Goal: Information Seeking & Learning: Learn about a topic

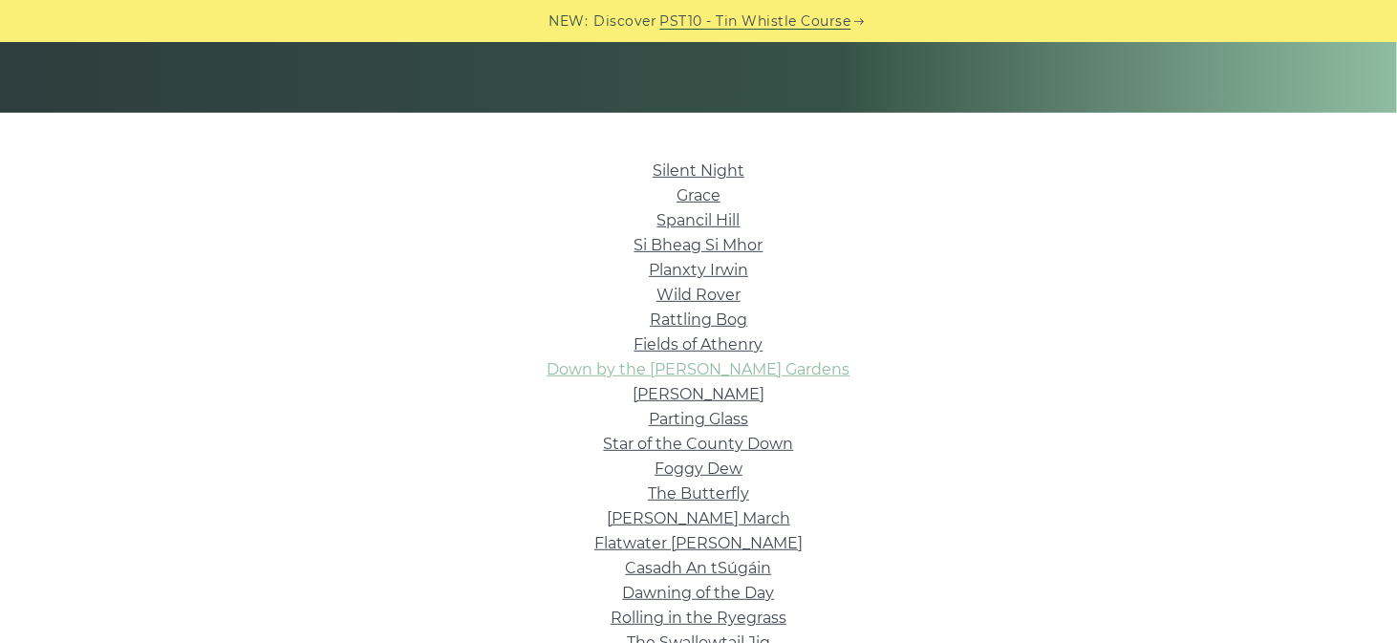
scroll to position [287, 0]
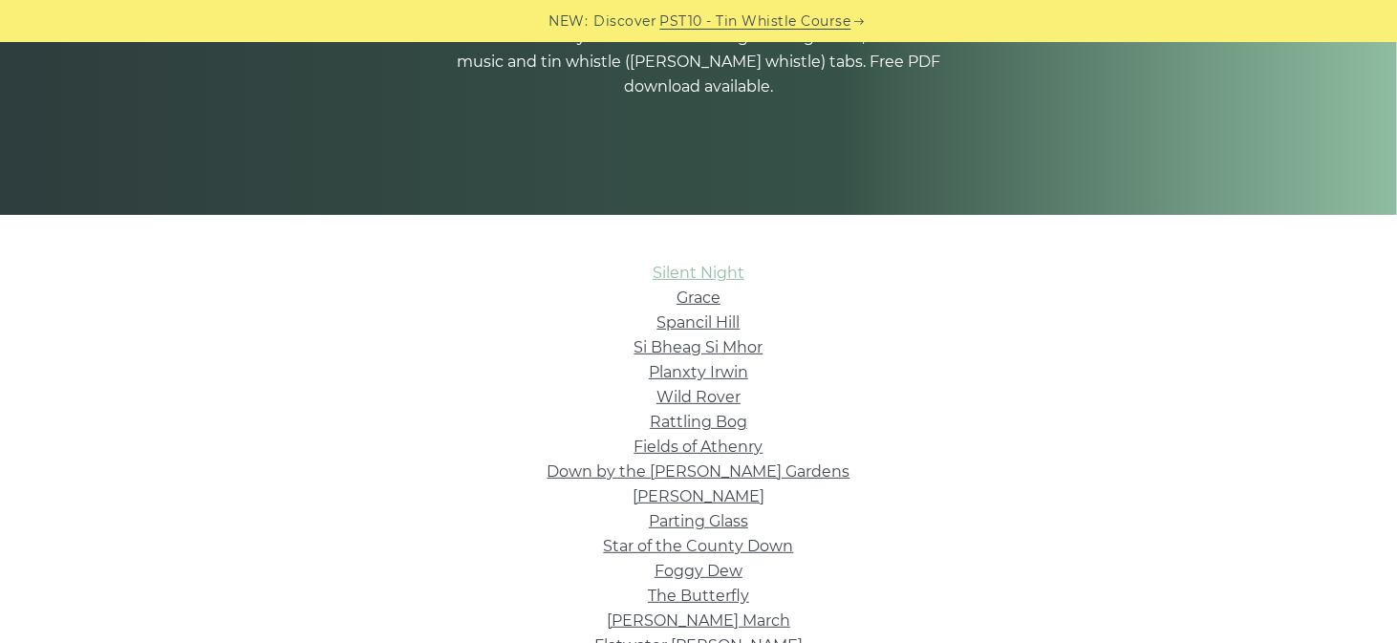
click at [710, 279] on link "Silent Night" at bounding box center [699, 273] width 92 height 18
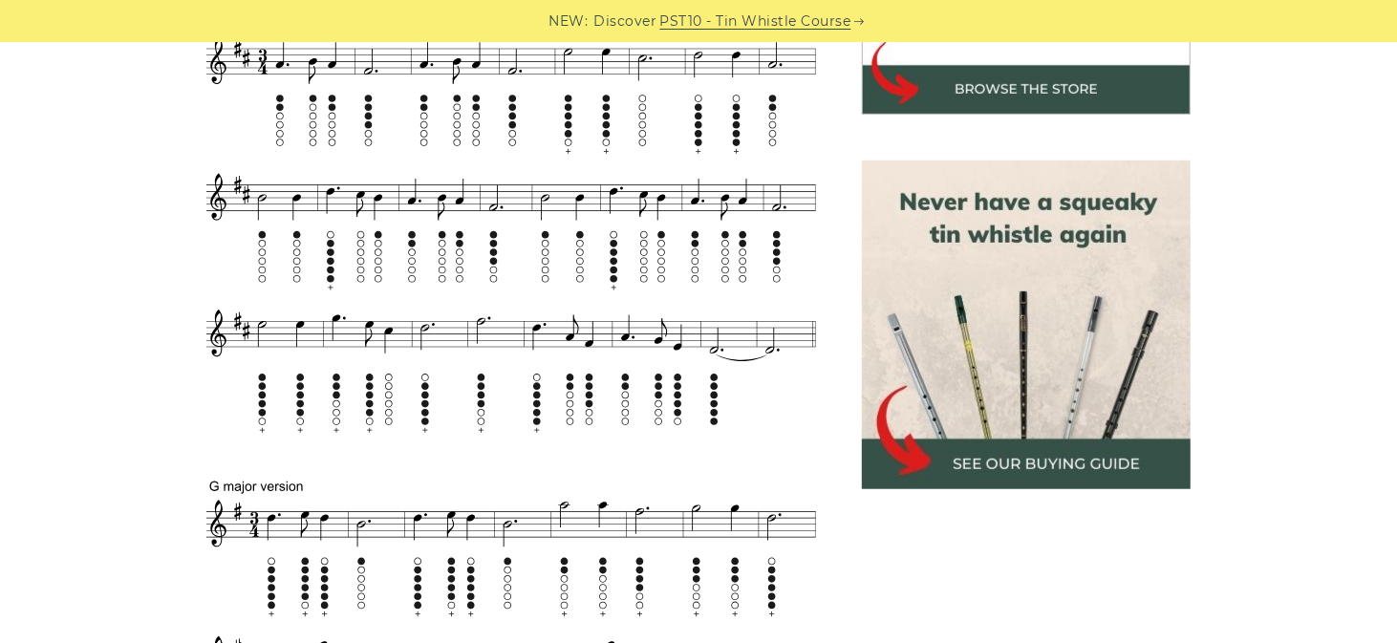
scroll to position [764, 0]
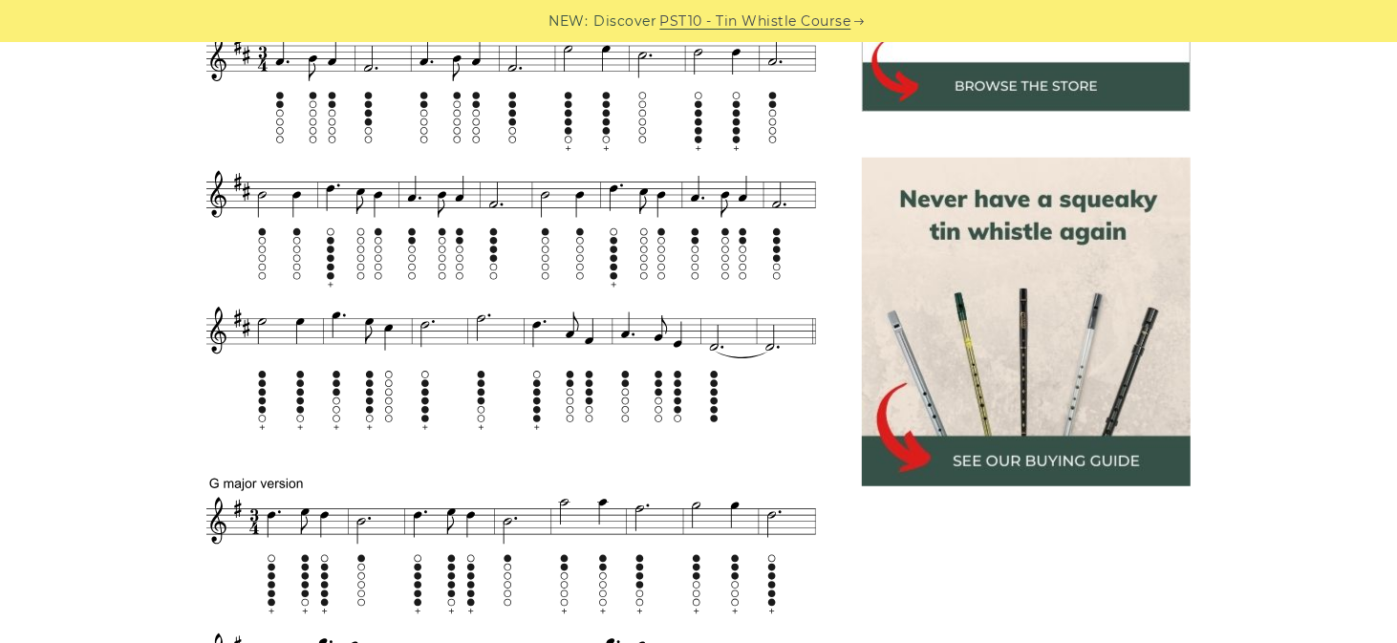
click at [1101, 428] on img at bounding box center [1026, 322] width 329 height 329
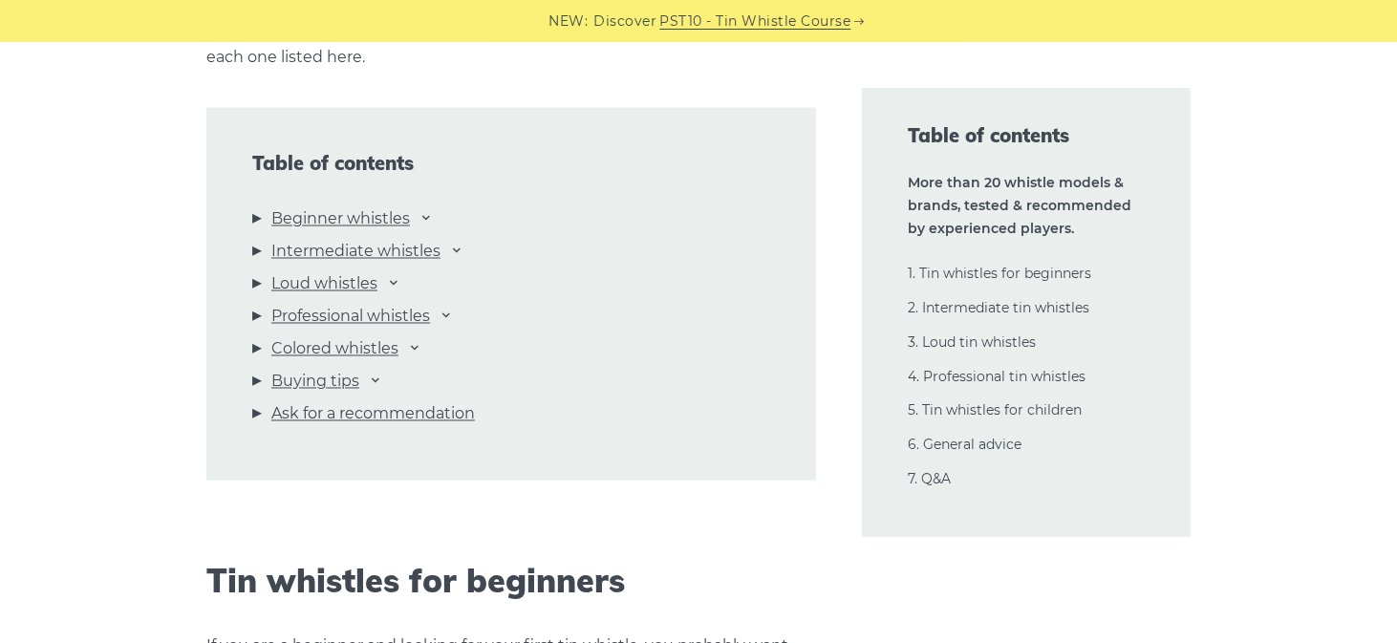
scroll to position [2102, 0]
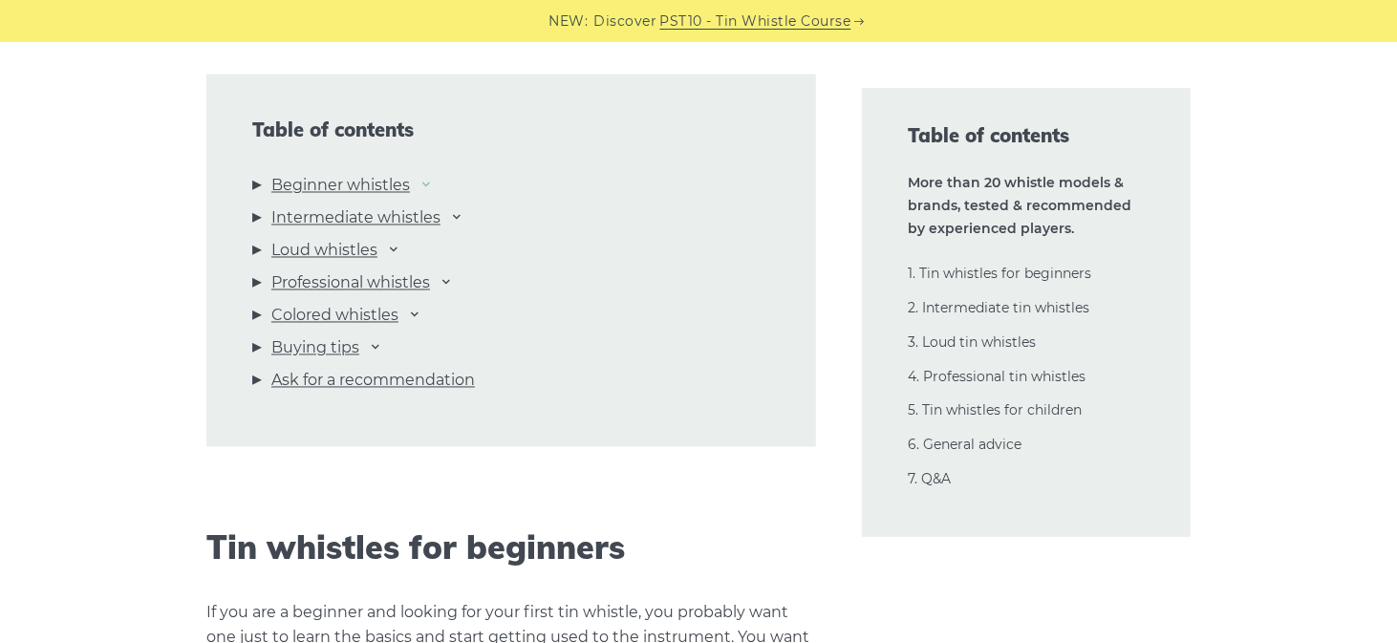
click at [434, 192] on icon at bounding box center [426, 184] width 15 height 15
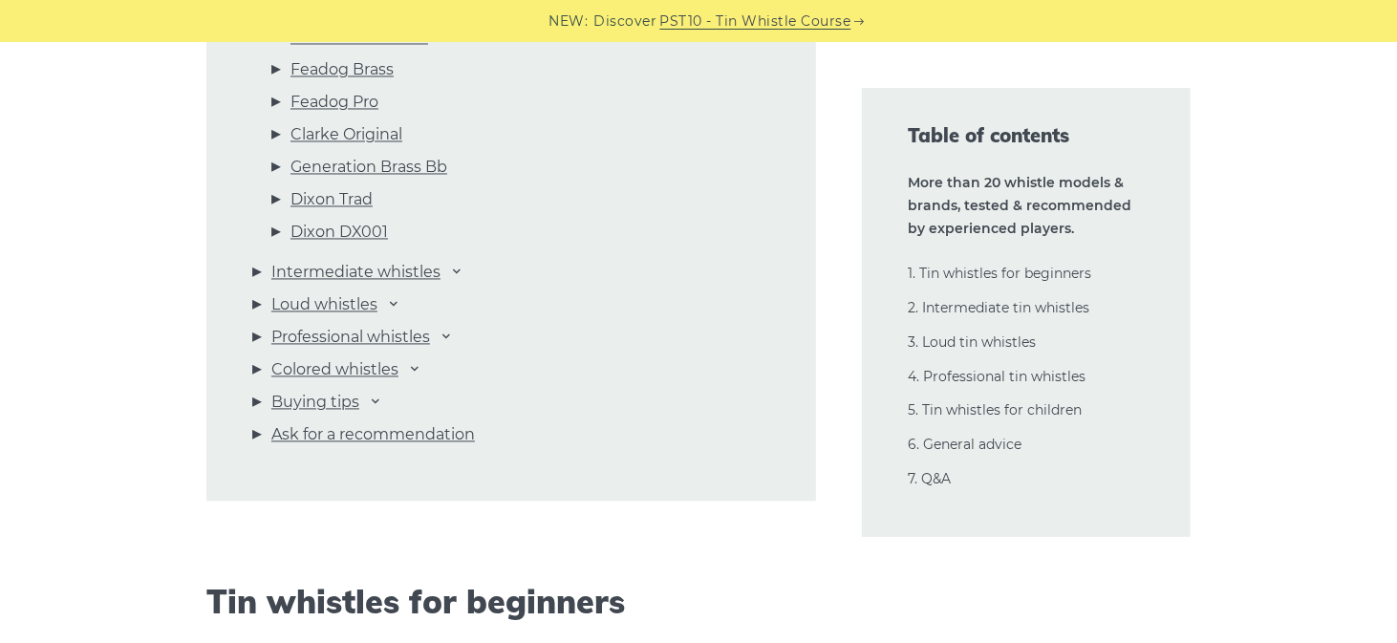
scroll to position [2389, 0]
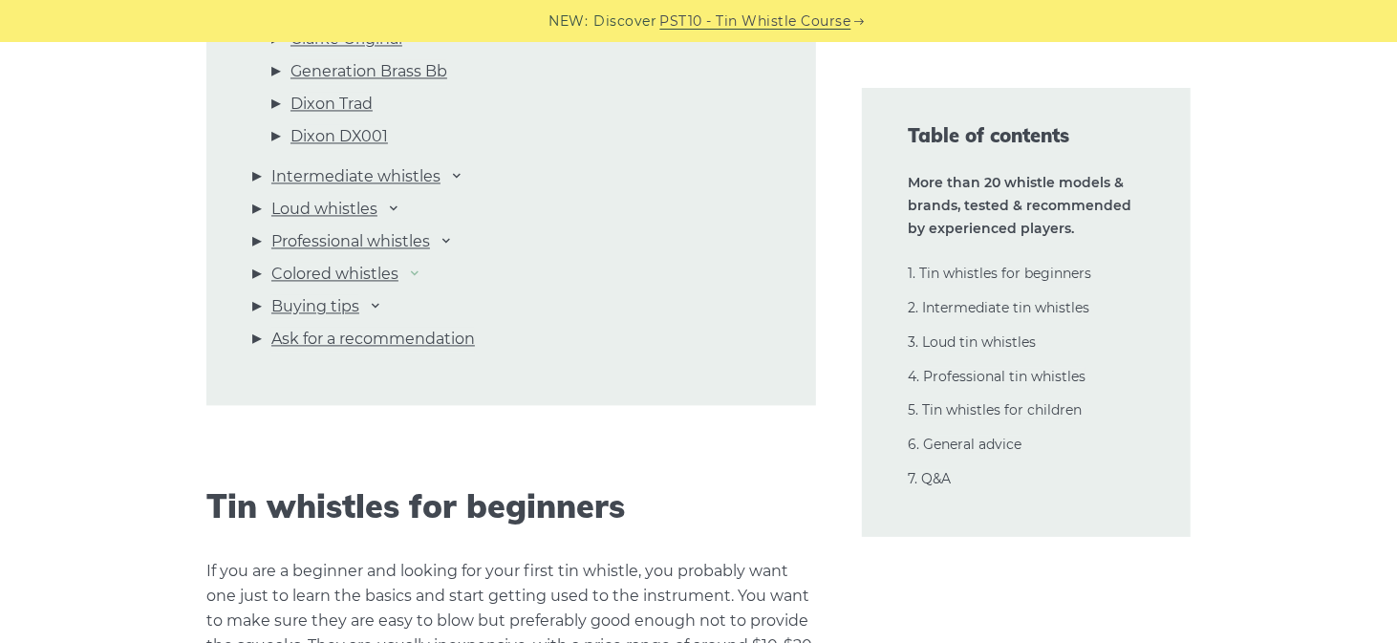
click at [422, 280] on icon at bounding box center [414, 272] width 15 height 15
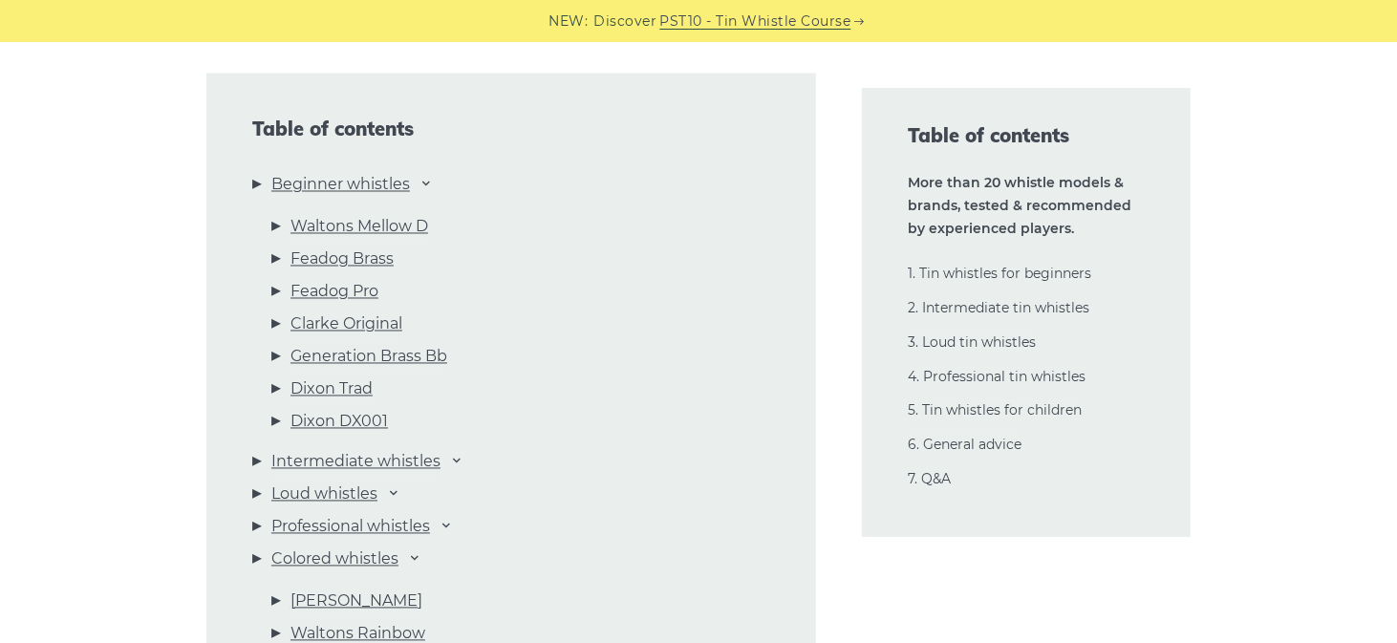
scroll to position [2102, 0]
click at [379, 241] on link "Waltons Mellow D" at bounding box center [359, 228] width 138 height 25
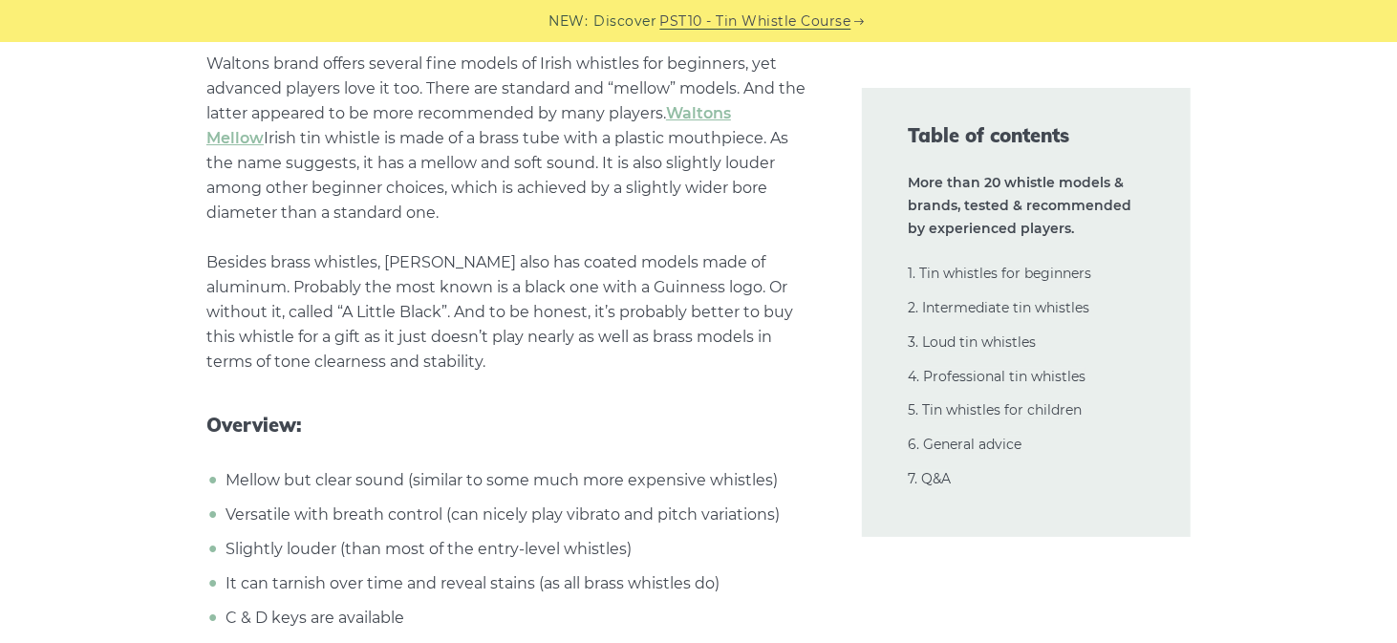
scroll to position [4378, 0]
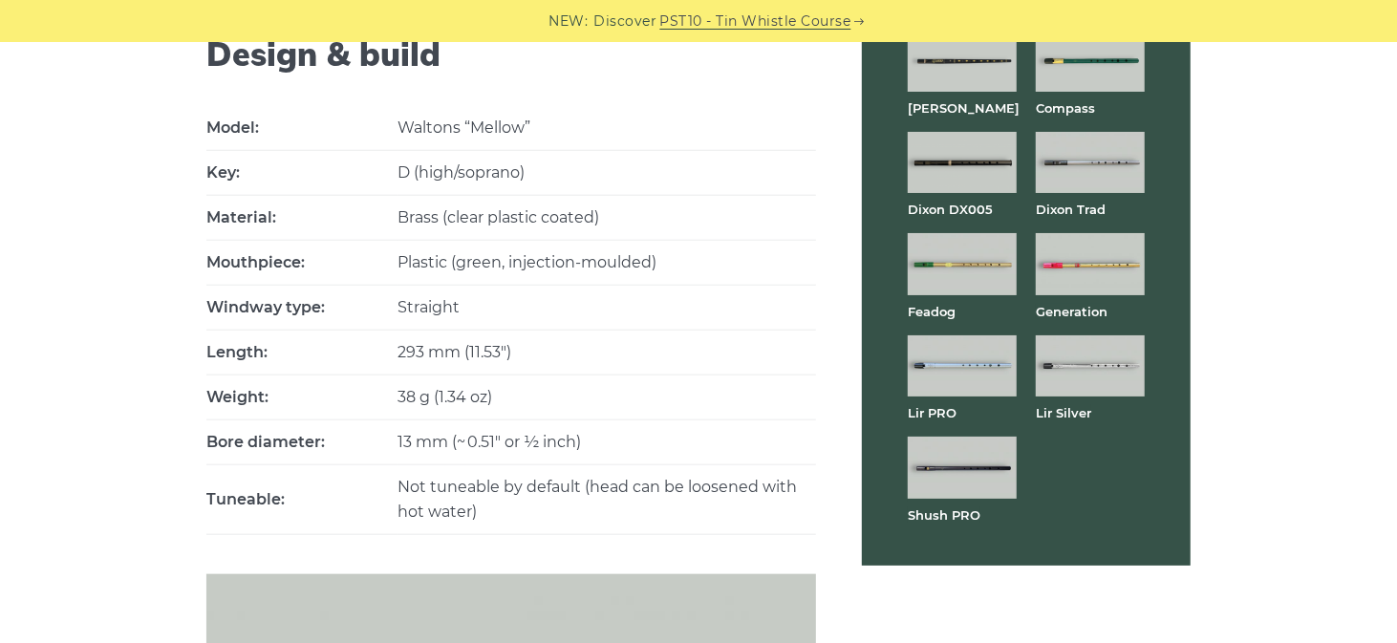
scroll to position [1051, 0]
